Goal: Task Accomplishment & Management: Complete application form

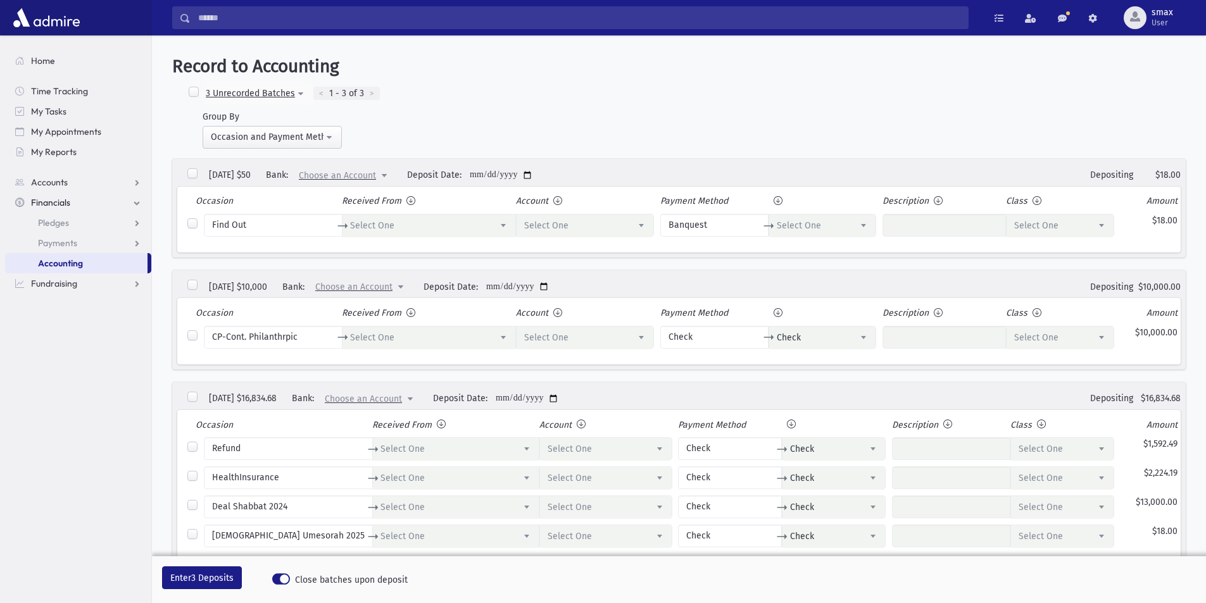
select select
select select "*"
select select
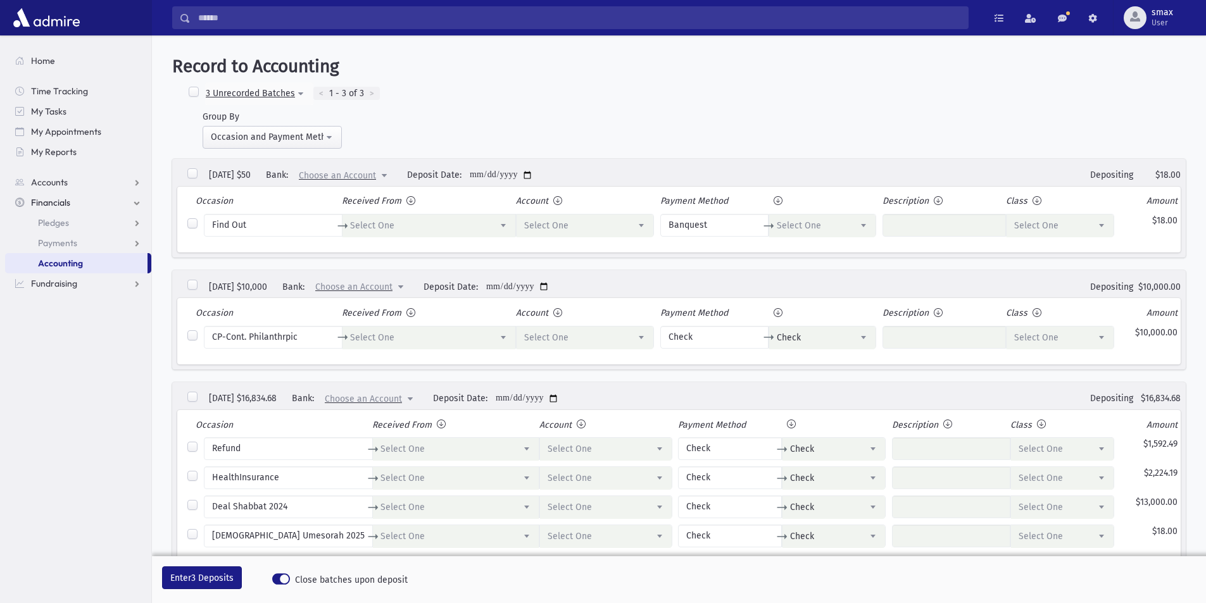
select select "*"
select select
select select "*"
select select
select select "*"
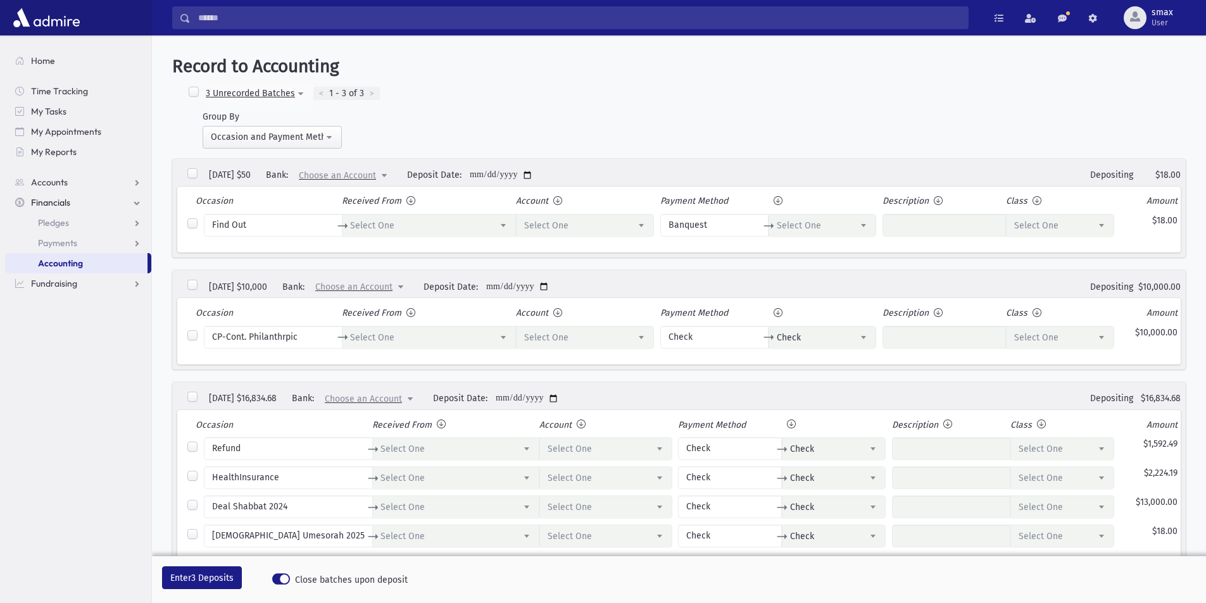
select select
select select "*"
click at [191, 89] on label at bounding box center [193, 92] width 13 height 13
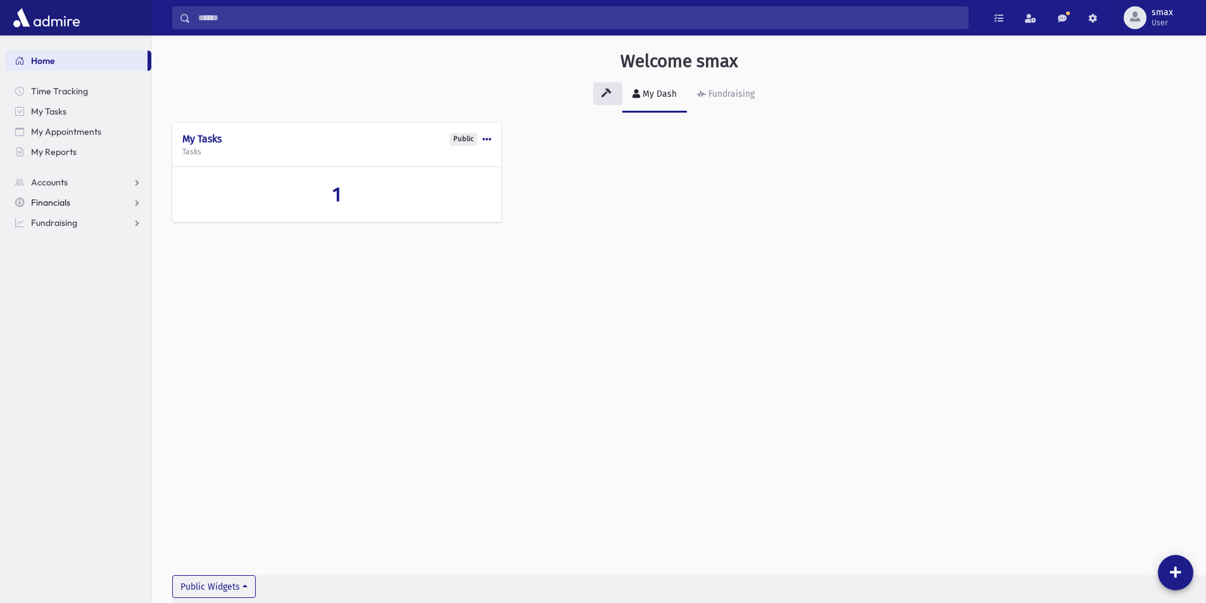
click at [41, 201] on span "Financials" at bounding box center [50, 202] width 39 height 11
click at [55, 260] on span "Accounting" at bounding box center [60, 263] width 45 height 11
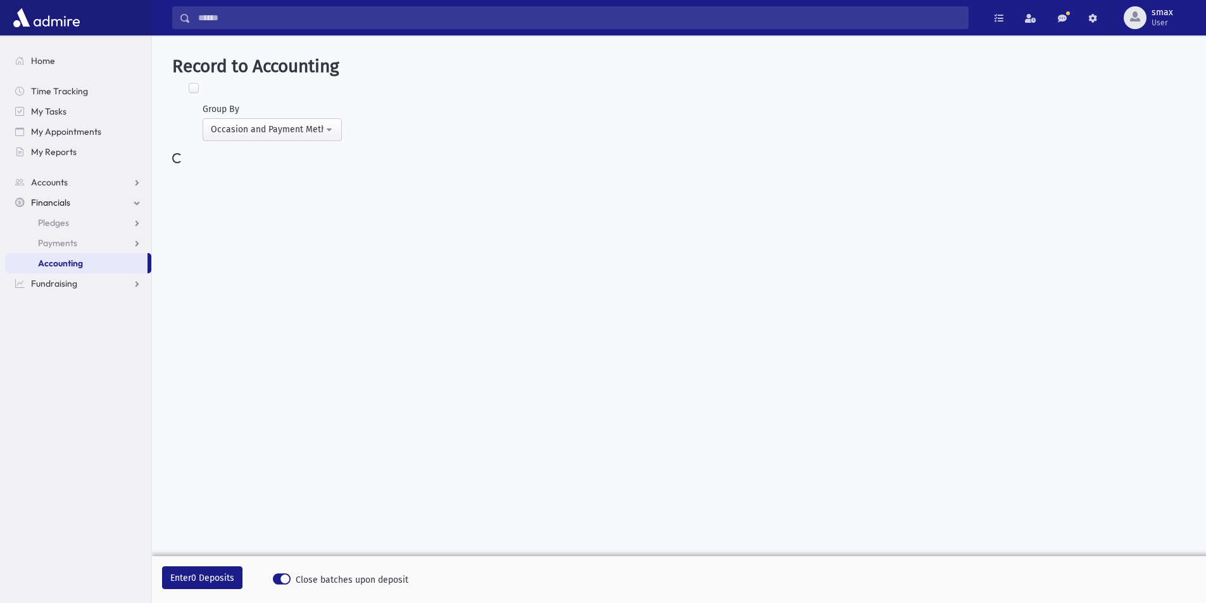
select select
select select "*"
select select
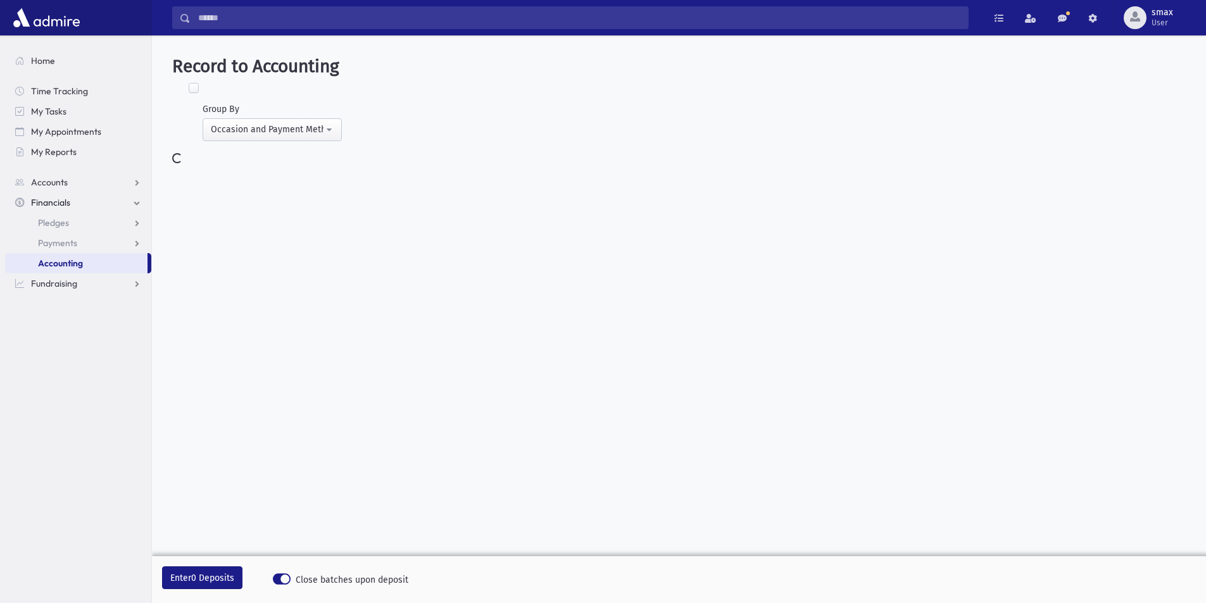
select select "*"
select select
select select "*"
select select
select select "*"
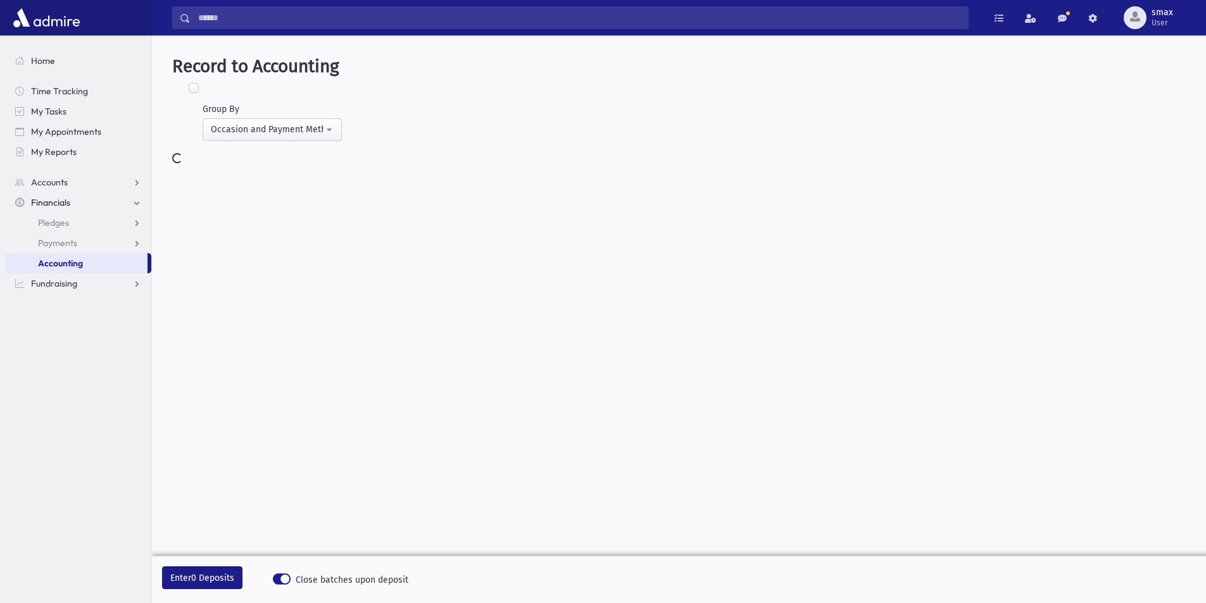
select select
select select "*"
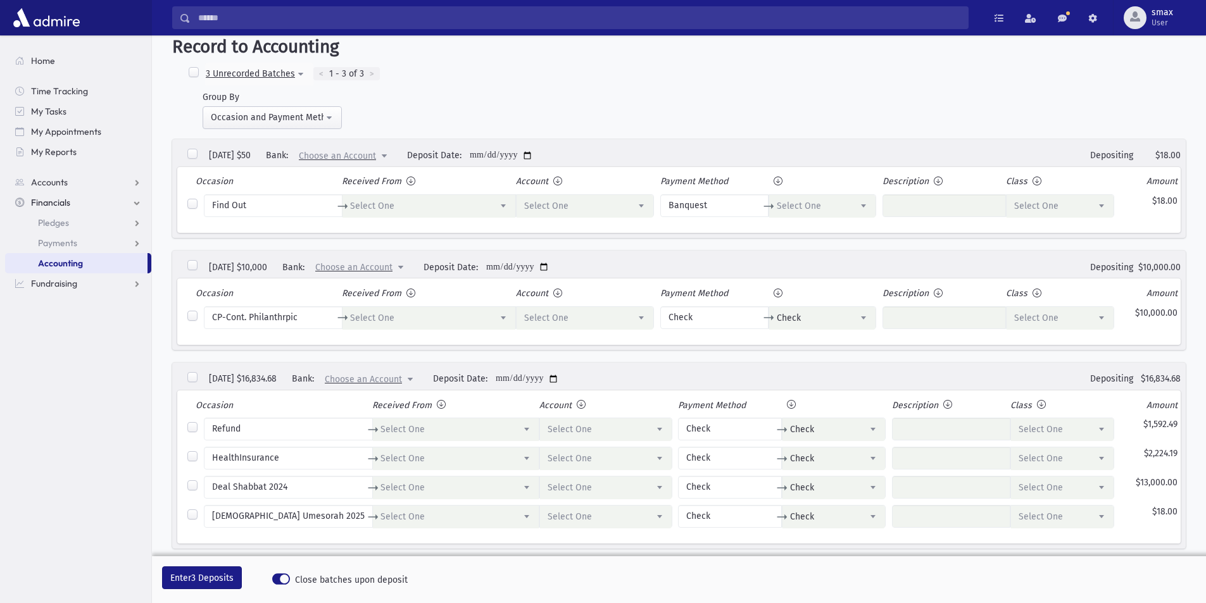
scroll to position [28, 0]
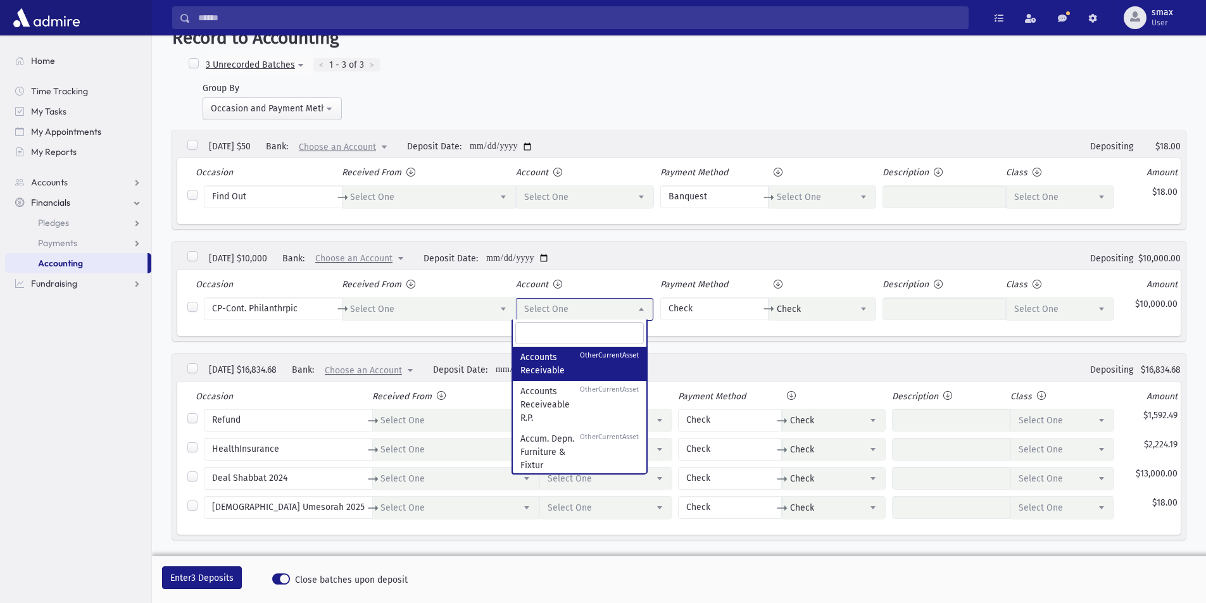
click at [561, 315] on span "Select One" at bounding box center [585, 309] width 137 height 23
type input "********"
select select "**"
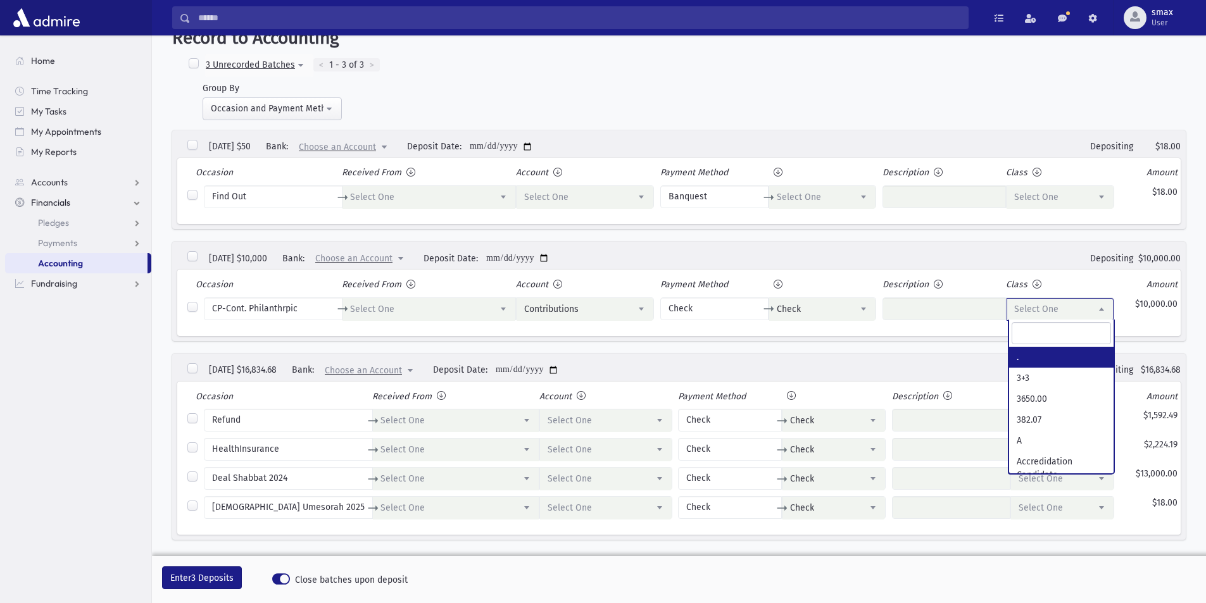
click at [1052, 311] on span "Select One" at bounding box center [1036, 309] width 44 height 11
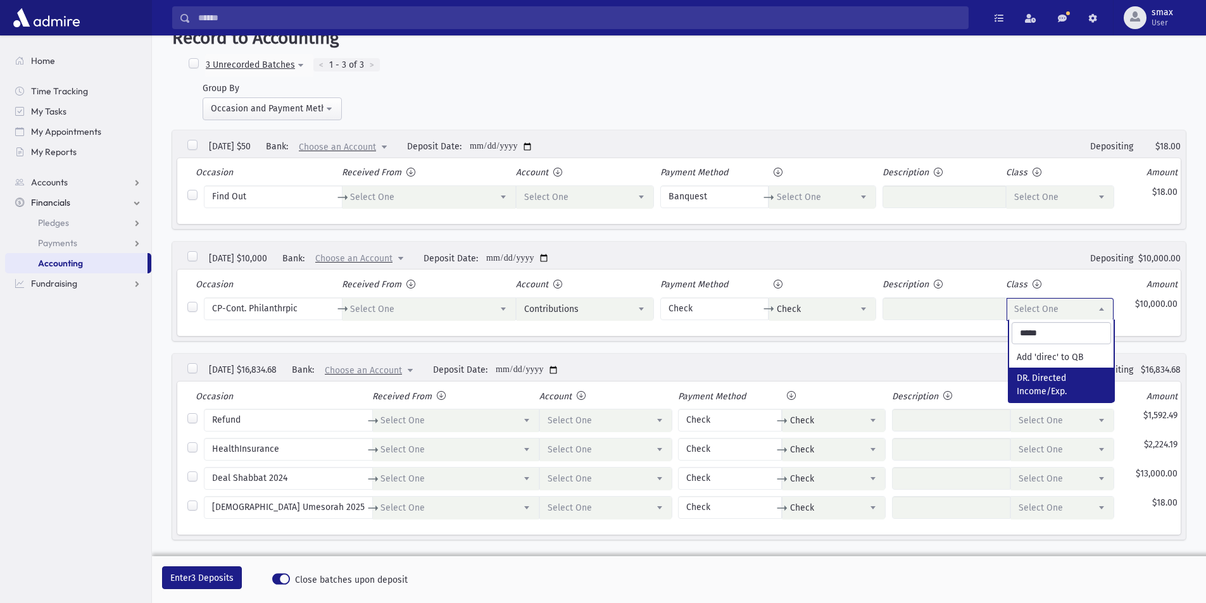
type input "*****"
select select "******"
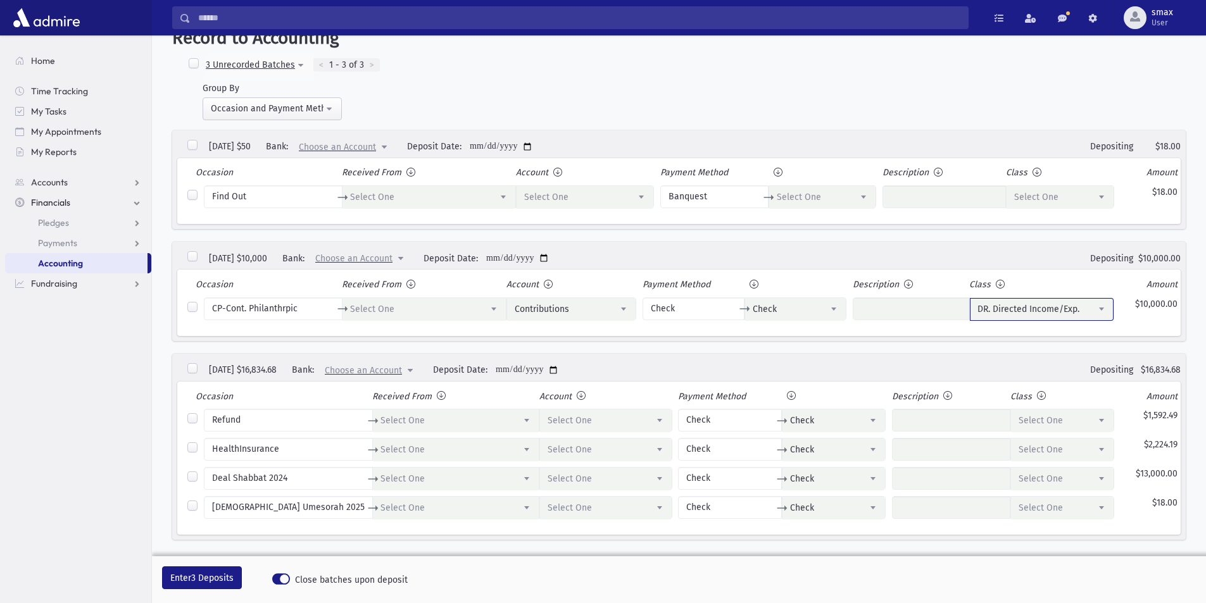
click at [368, 256] on span "Choose an Account" at bounding box center [353, 258] width 77 height 11
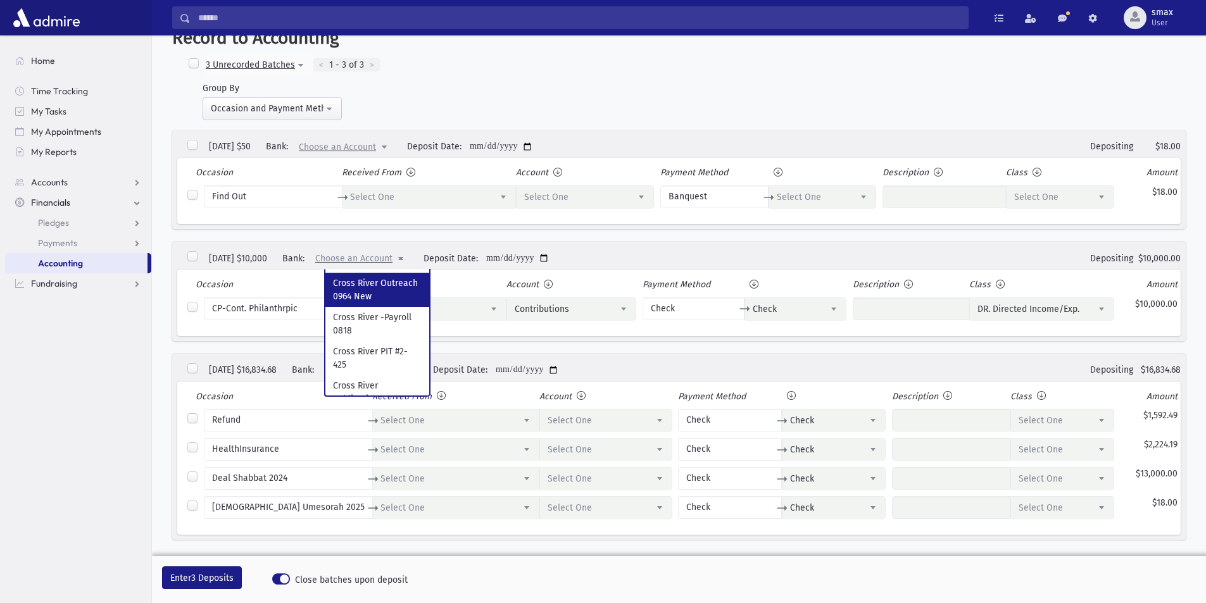
scroll to position [1160, 0]
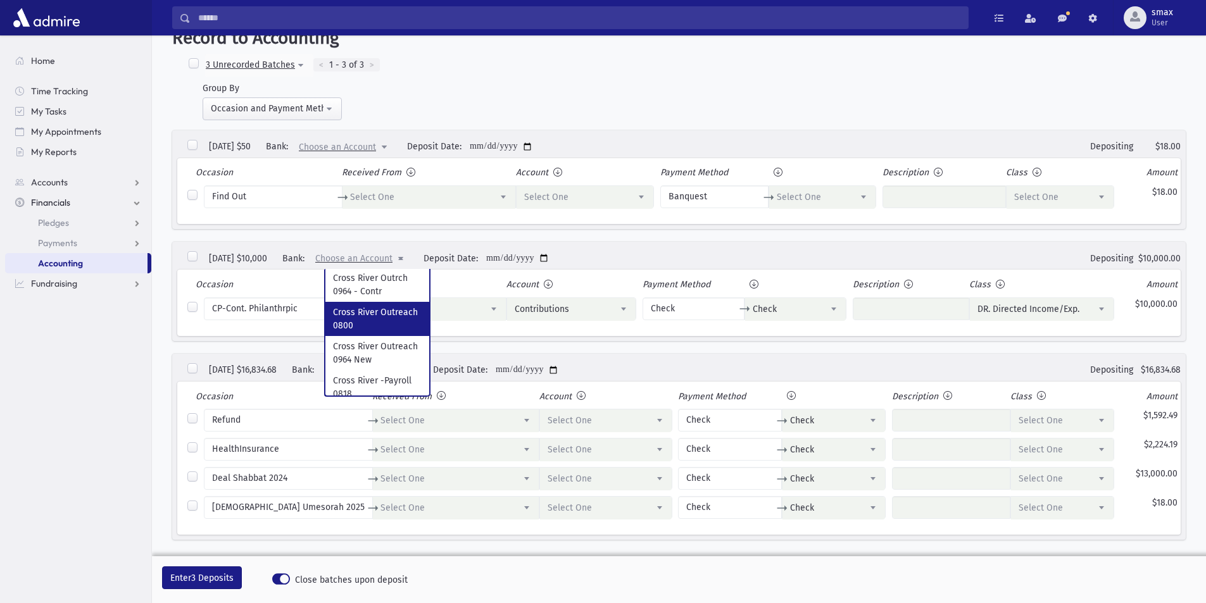
select \$10\,000 "***"
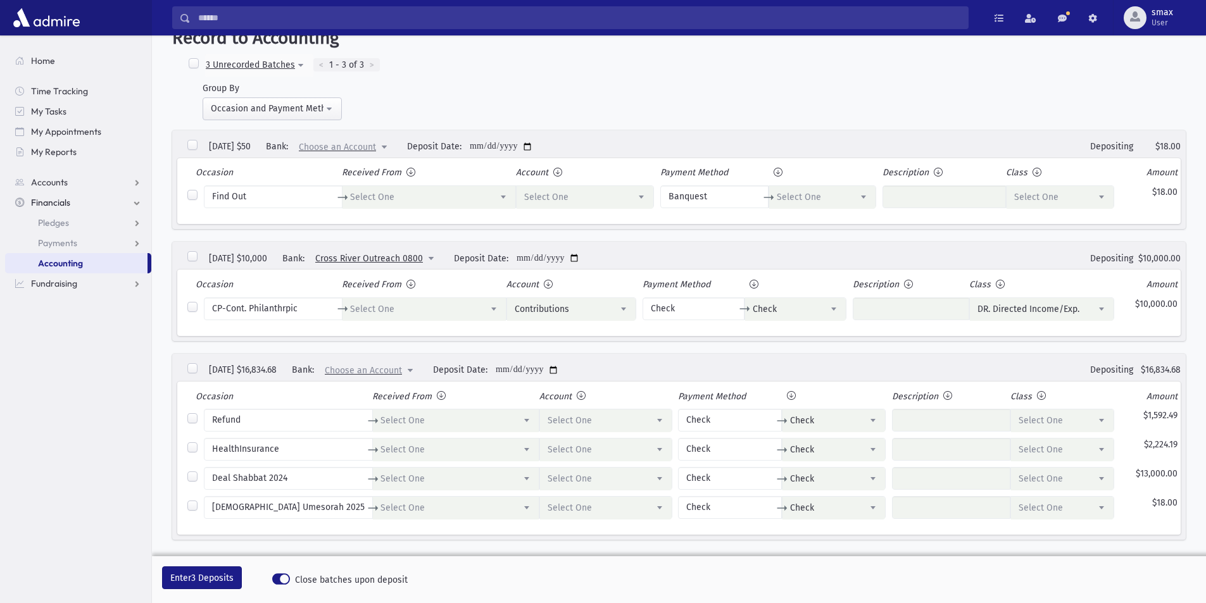
click at [193, 142] on label at bounding box center [192, 145] width 13 height 13
click at [193, 367] on label at bounding box center [192, 369] width 13 height 13
click at [213, 576] on span "1 Deposit" at bounding box center [209, 578] width 37 height 11
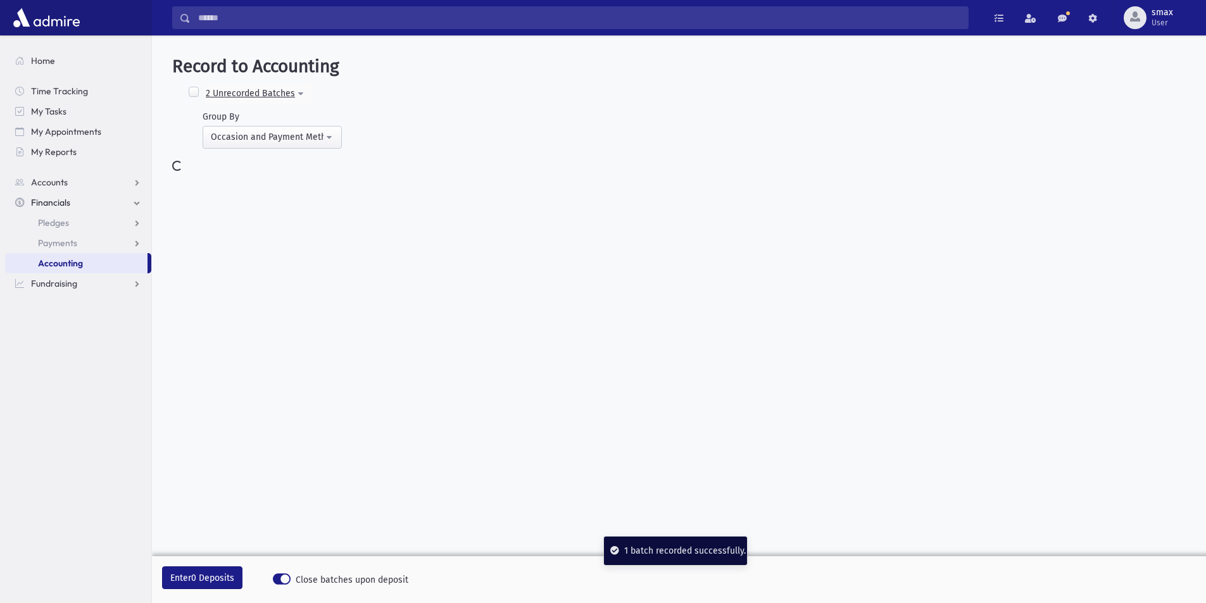
select select
select select "*"
select select
select select "*"
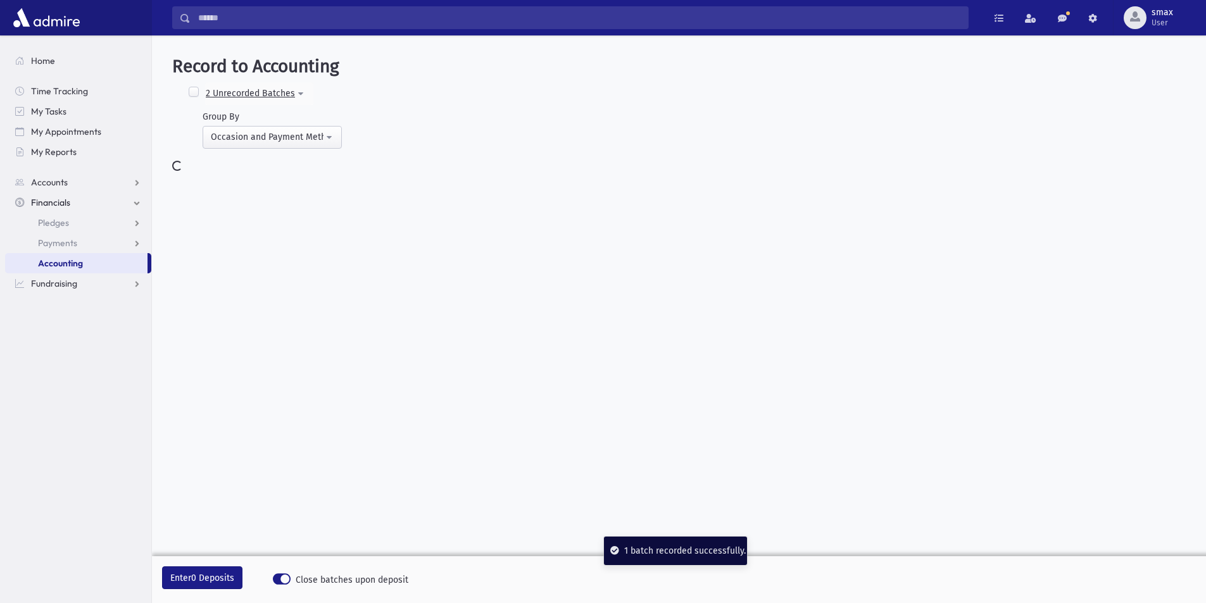
select select
select select "*"
select select
select select "*"
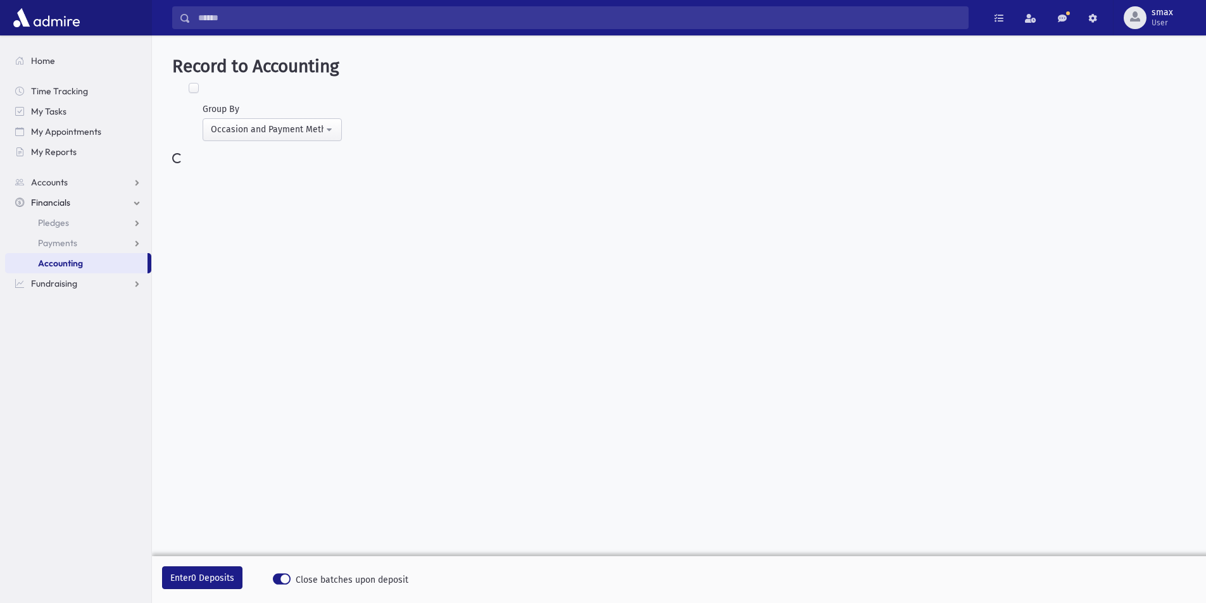
select select
select select "*"
select select
select select "*"
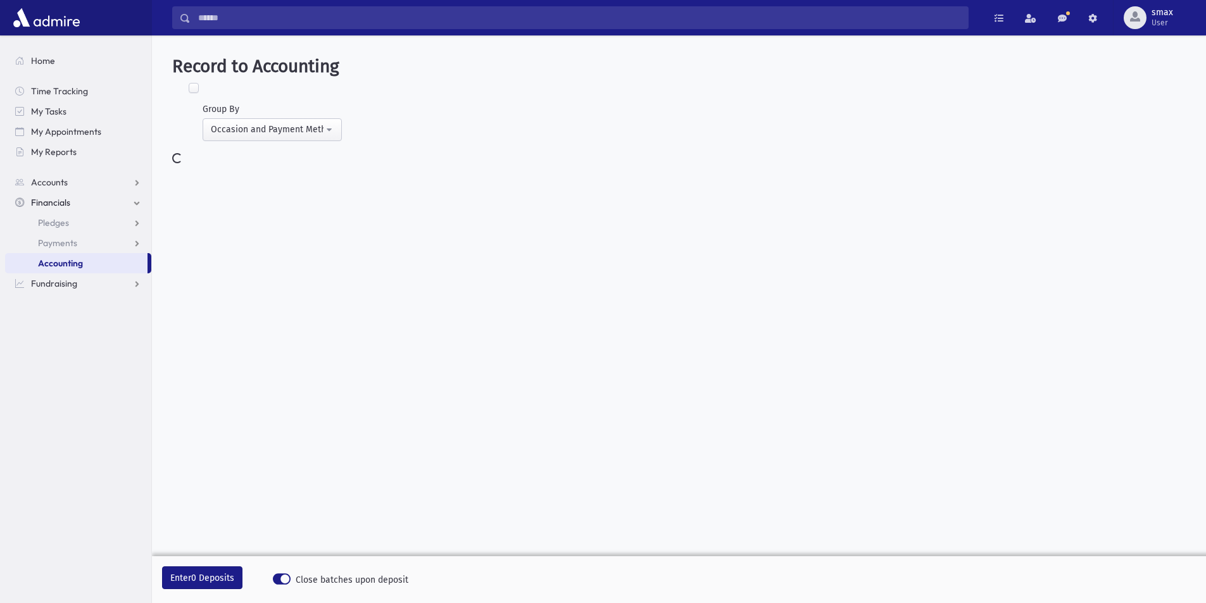
select select
select select "*"
select select
select select "*"
select select
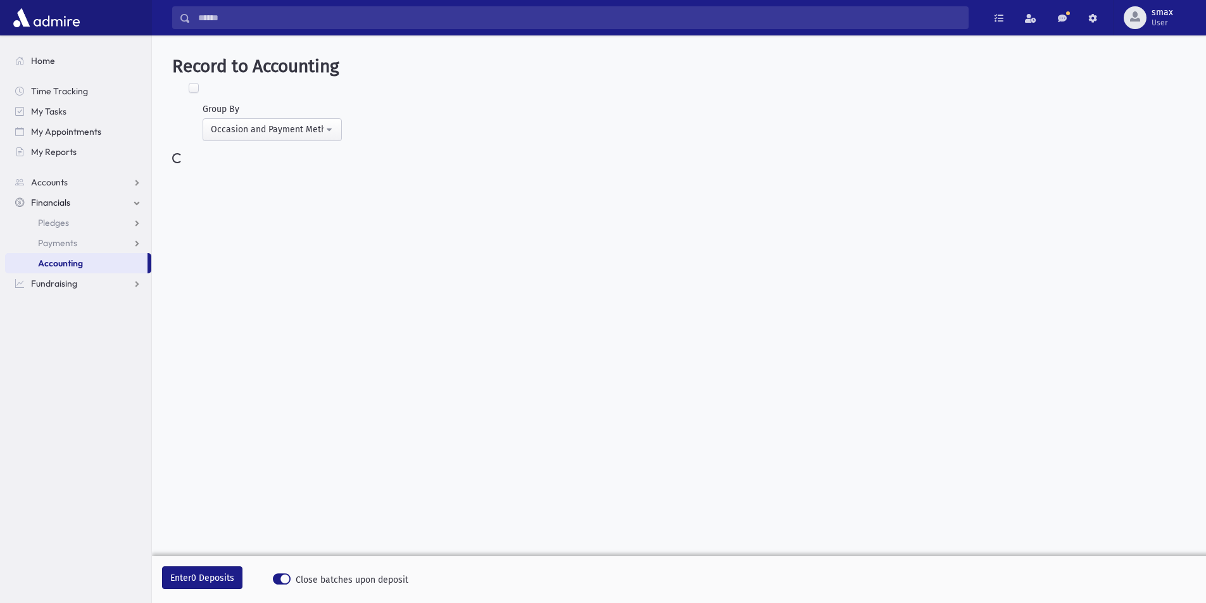
select select "*"
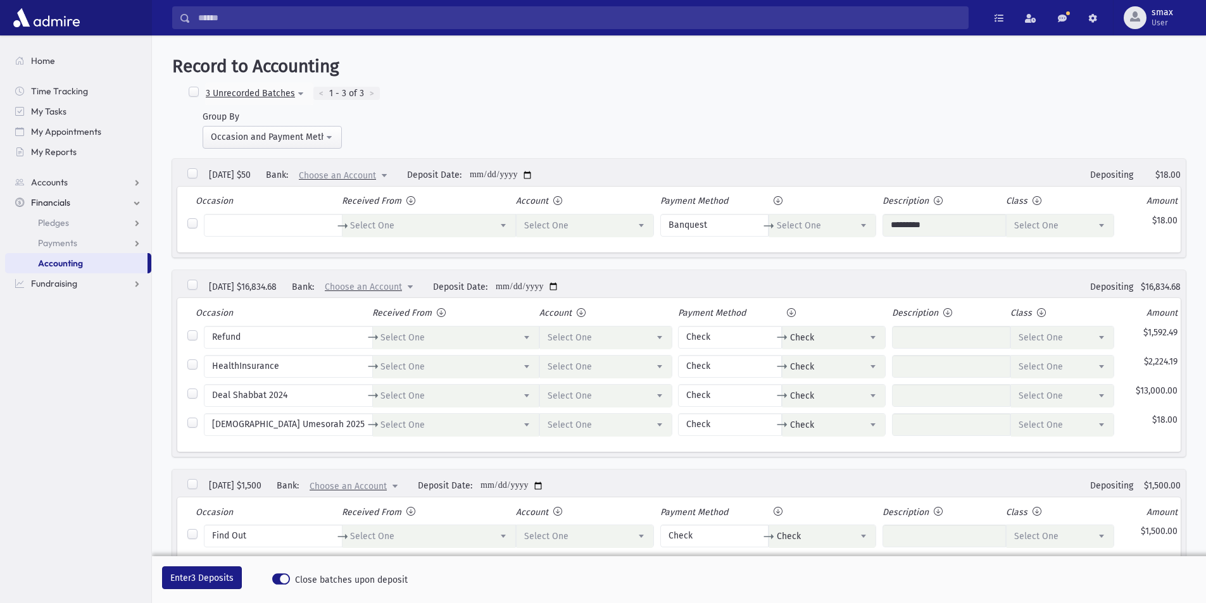
click at [743, 80] on div "**********" at bounding box center [679, 312] width 1044 height 513
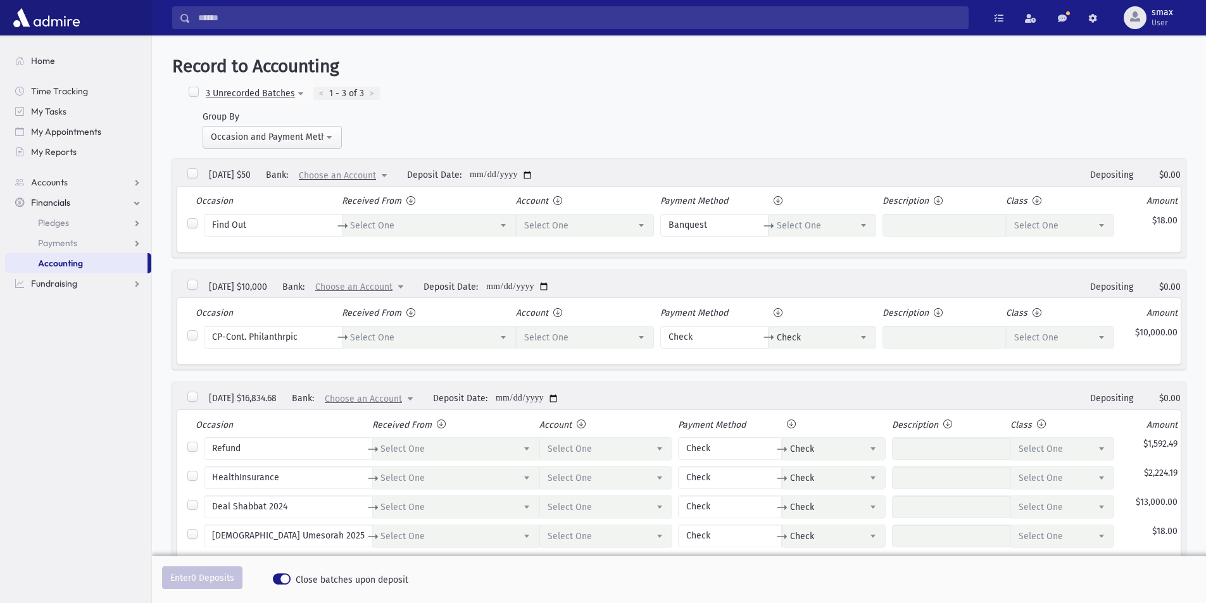
select select
select select "*"
select select
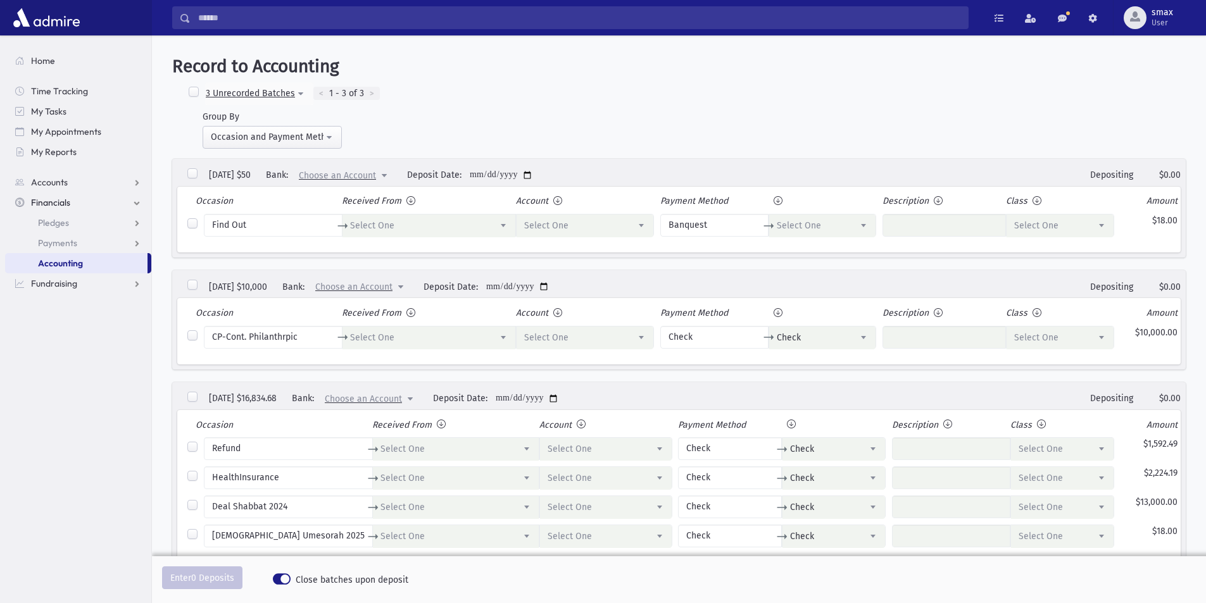
select select "*"
select select
select select "*"
select select
select select "*"
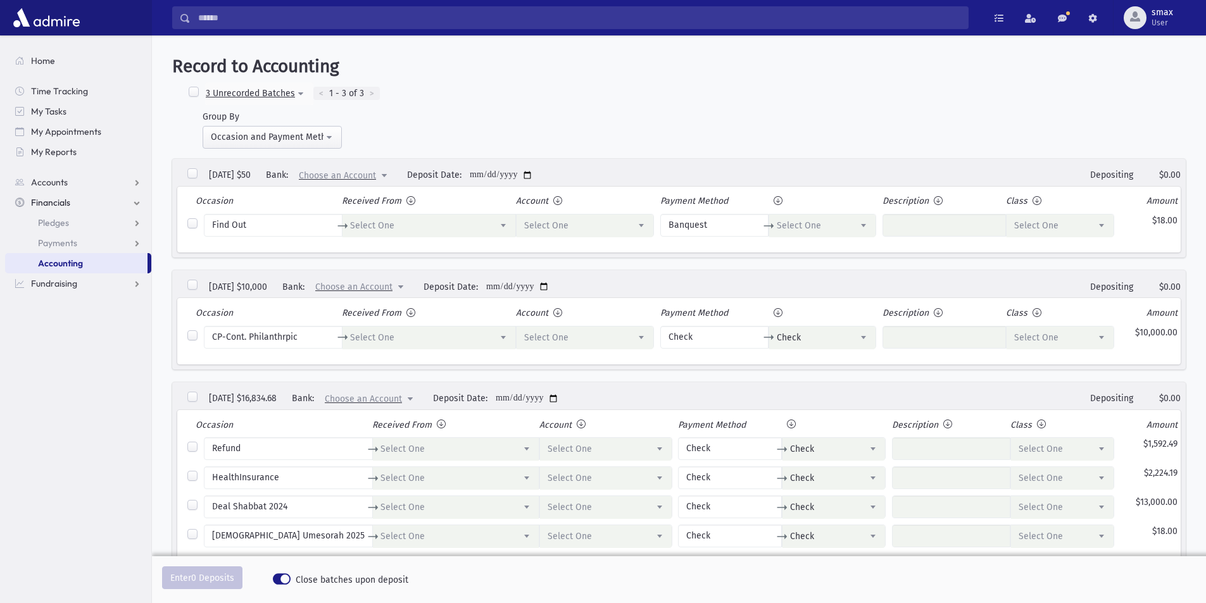
select select
select select "*"
